Goal: Task Accomplishment & Management: Use online tool/utility

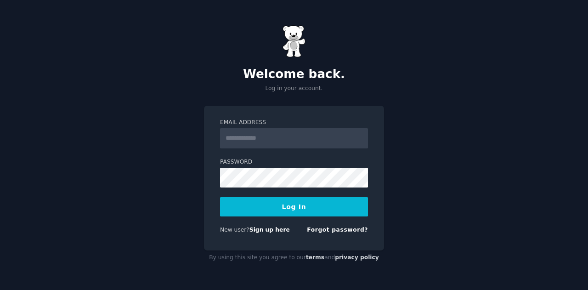
click at [264, 147] on input "Email Address" at bounding box center [294, 138] width 148 height 20
click at [297, 129] on input "Email Address" at bounding box center [294, 138] width 148 height 20
click at [123, 243] on div "Welcome back. Log in your account. Email Address Password Log In New user? Sign…" at bounding box center [294, 145] width 588 height 290
click at [257, 140] on input "Email Address" at bounding box center [294, 138] width 148 height 20
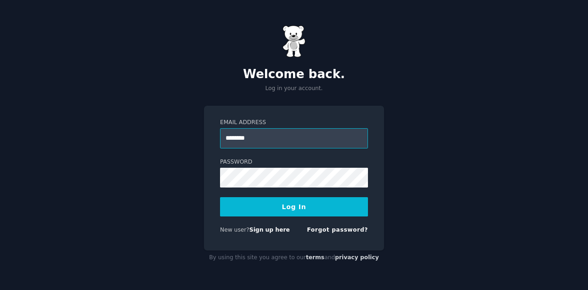
type input "**********"
click at [284, 212] on button "Log In" at bounding box center [294, 206] width 148 height 19
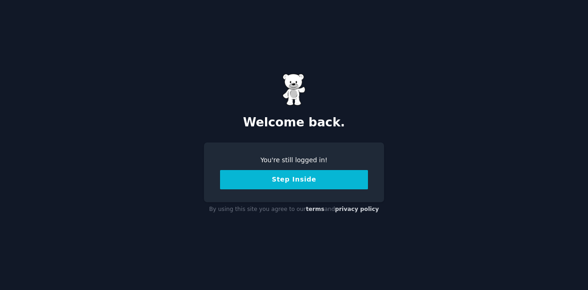
click at [297, 182] on button "Step Inside" at bounding box center [294, 179] width 148 height 19
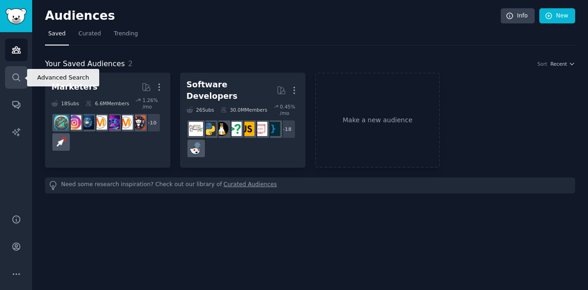
click at [6, 84] on link "Search" at bounding box center [16, 77] width 22 height 22
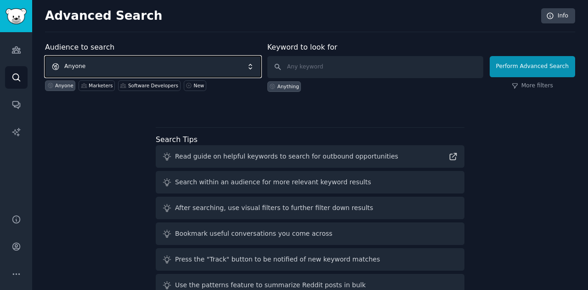
click at [175, 64] on span "Anyone" at bounding box center [153, 66] width 216 height 21
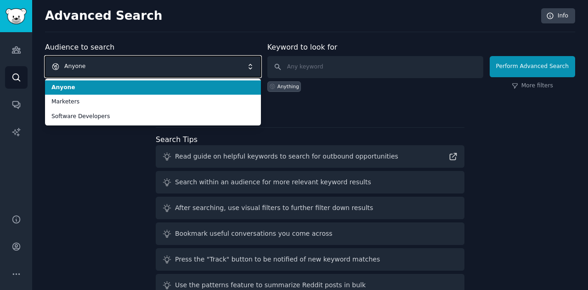
click at [175, 64] on span "Anyone" at bounding box center [153, 66] width 216 height 21
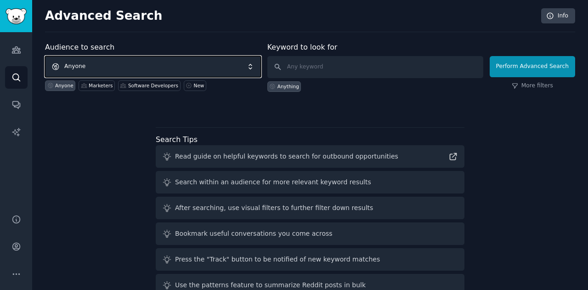
click at [175, 64] on span "Anyone" at bounding box center [153, 66] width 216 height 21
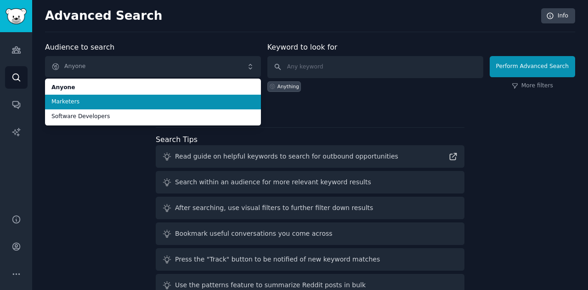
scroll to position [21, 0]
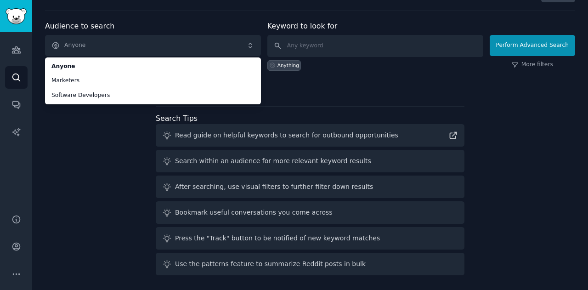
click at [113, 157] on div "Audience to search Anyone Anyone Marketers Software Developers Anyone Marketers…" at bounding box center [310, 150] width 530 height 258
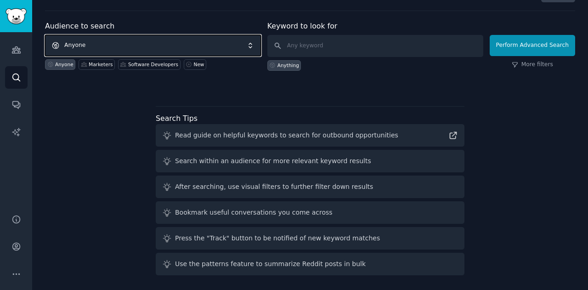
scroll to position [0, 0]
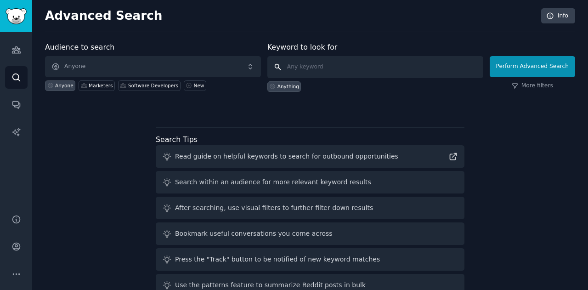
click at [318, 67] on input "text" at bounding box center [375, 67] width 216 height 22
type input "gen z fashion"
click button "Perform Advanced Search" at bounding box center [531, 66] width 85 height 21
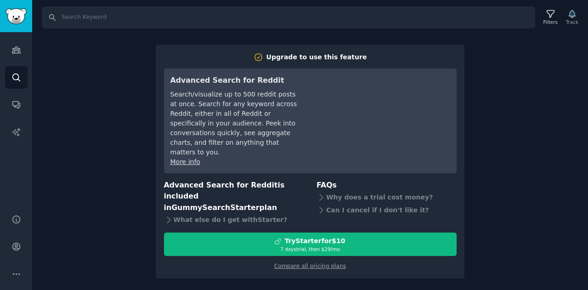
click at [500, 126] on div "Search Filters Track Upgrade to use this feature Advanced Search for Reddit Sea…" at bounding box center [310, 145] width 556 height 290
click at [314, 273] on div "Search Filters Track Upgrade to use this feature Advanced Search for Reddit Sea…" at bounding box center [310, 145] width 556 height 290
click at [520, 189] on div "Search Filters Track Upgrade to use this feature Advanced Search for Reddit Sea…" at bounding box center [310, 145] width 556 height 290
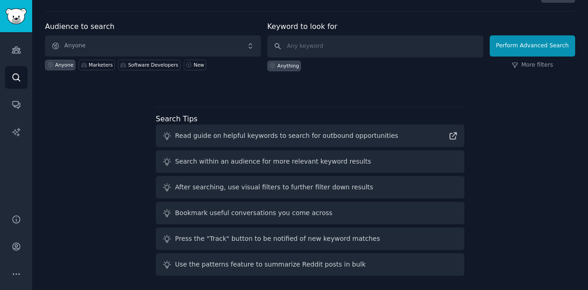
scroll to position [21, 0]
click at [535, 40] on button "Perform Advanced Search" at bounding box center [531, 45] width 85 height 21
click at [355, 46] on input "text" at bounding box center [375, 46] width 216 height 22
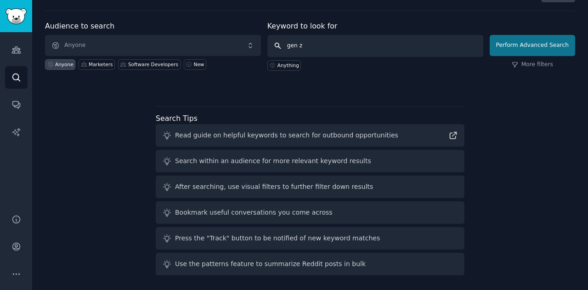
type input "gen z"
click at [547, 48] on button "Perform Advanced Search" at bounding box center [531, 45] width 85 height 21
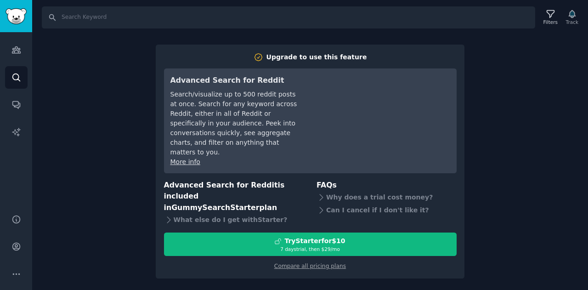
click at [493, 62] on div "Search Filters Track Upgrade to use this feature Advanced Search for Reddit Sea…" at bounding box center [310, 145] width 556 height 290
click at [18, 55] on link "Audiences" at bounding box center [16, 50] width 22 height 22
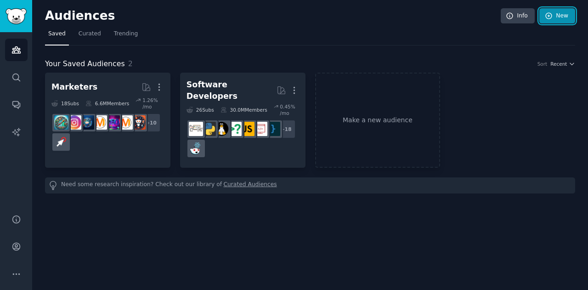
click at [561, 15] on link "New" at bounding box center [557, 16] width 36 height 16
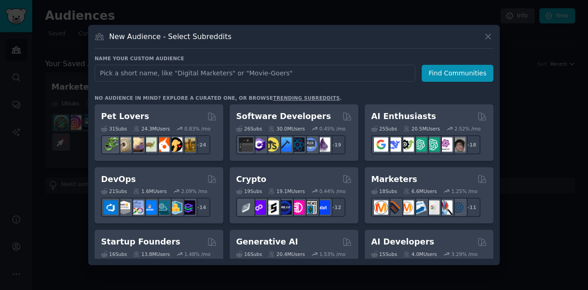
click at [279, 73] on input "text" at bounding box center [255, 73] width 320 height 17
type input "g"
type input "fashion india"
click button "Find Communities" at bounding box center [457, 73] width 72 height 17
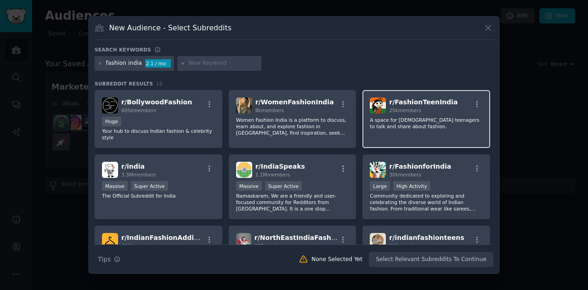
click at [424, 112] on div "25k members" at bounding box center [423, 110] width 68 height 6
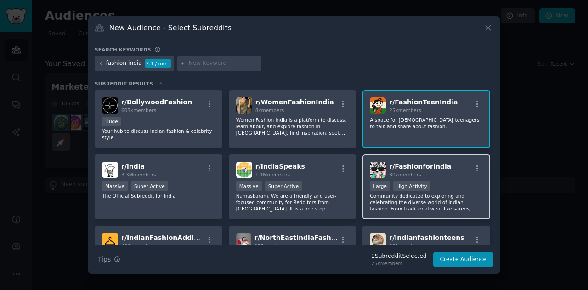
click at [427, 171] on div "30k members" at bounding box center [420, 174] width 62 height 6
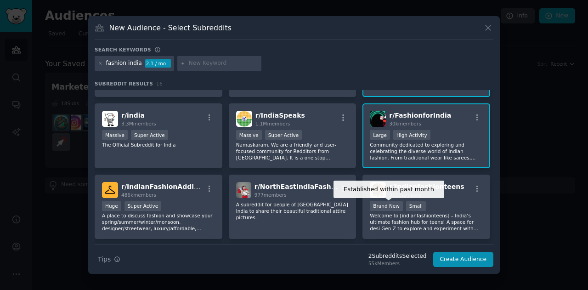
scroll to position [48, 0]
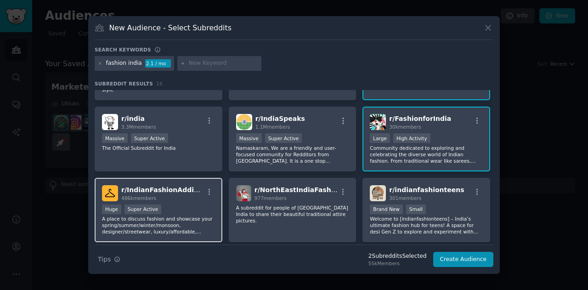
click at [199, 195] on div "r/ IndianFashionAddicts 486k members" at bounding box center [158, 193] width 113 height 16
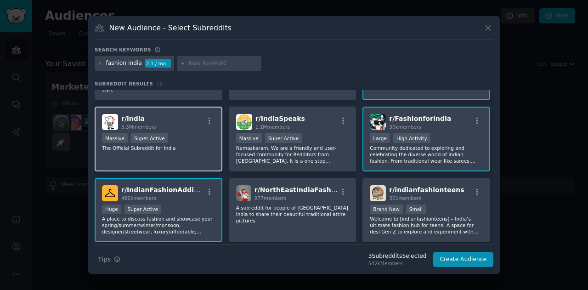
scroll to position [0, 0]
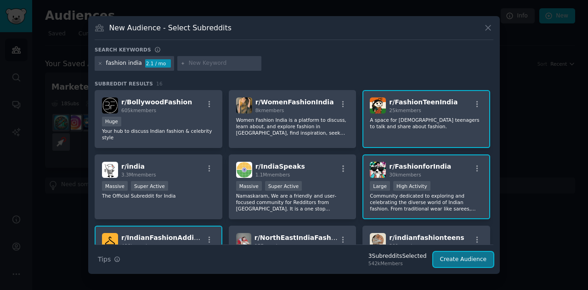
click at [461, 256] on button "Create Audience" at bounding box center [463, 260] width 61 height 16
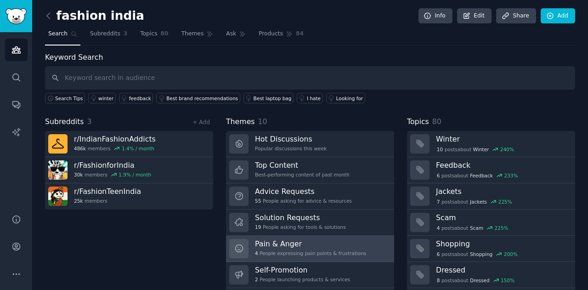
click at [295, 244] on h3 "Pain & Anger" at bounding box center [310, 244] width 111 height 10
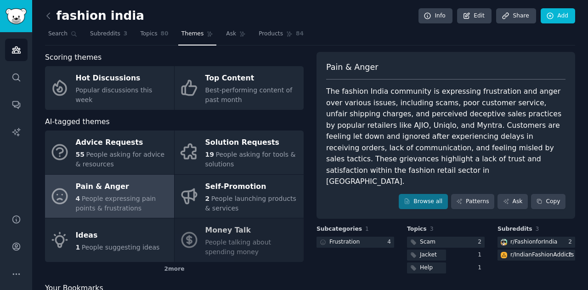
scroll to position [34, 0]
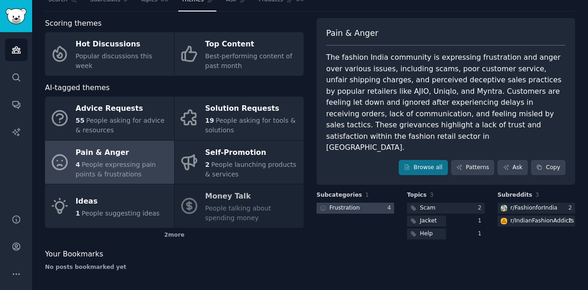
click at [362, 202] on div at bounding box center [355, 207] width 78 height 11
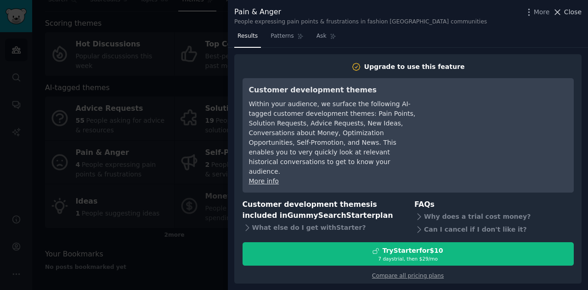
click at [560, 13] on icon at bounding box center [557, 12] width 5 height 5
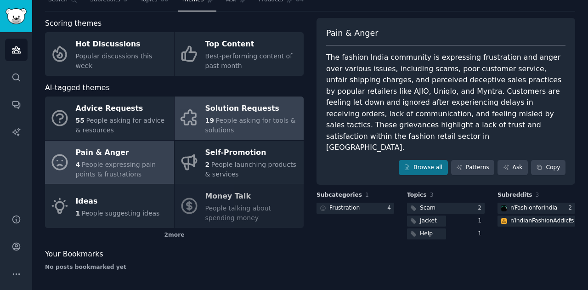
click at [240, 113] on div "Solution Requests" at bounding box center [252, 108] width 94 height 15
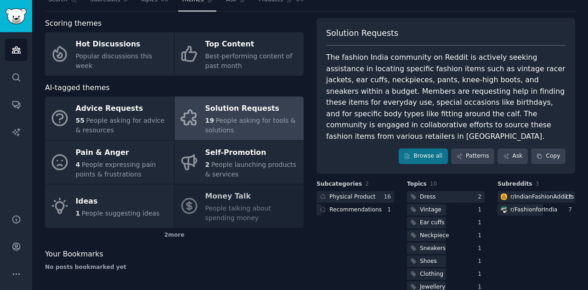
scroll to position [64, 0]
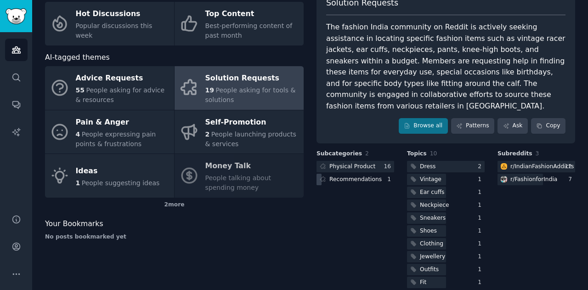
click at [363, 175] on div "Recommendations" at bounding box center [355, 179] width 52 height 8
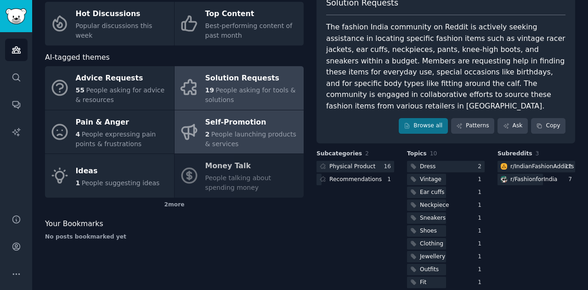
click at [244, 128] on div "Self-Promotion" at bounding box center [252, 122] width 94 height 15
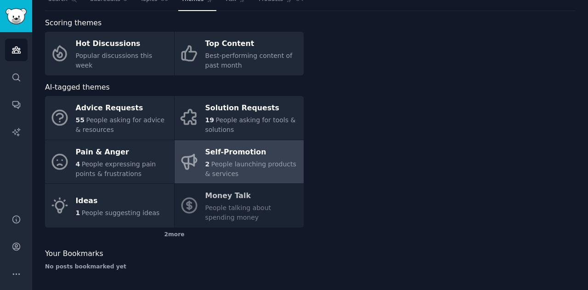
scroll to position [34, 0]
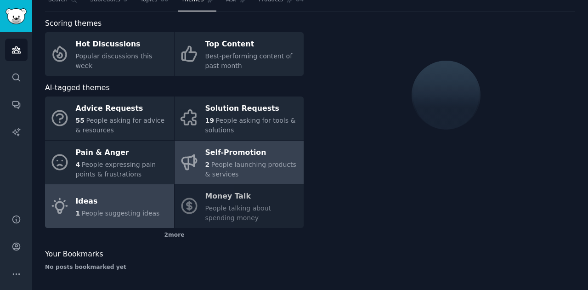
click at [111, 198] on div "Ideas" at bounding box center [118, 201] width 84 height 15
